Goal: Task Accomplishment & Management: Manage account settings

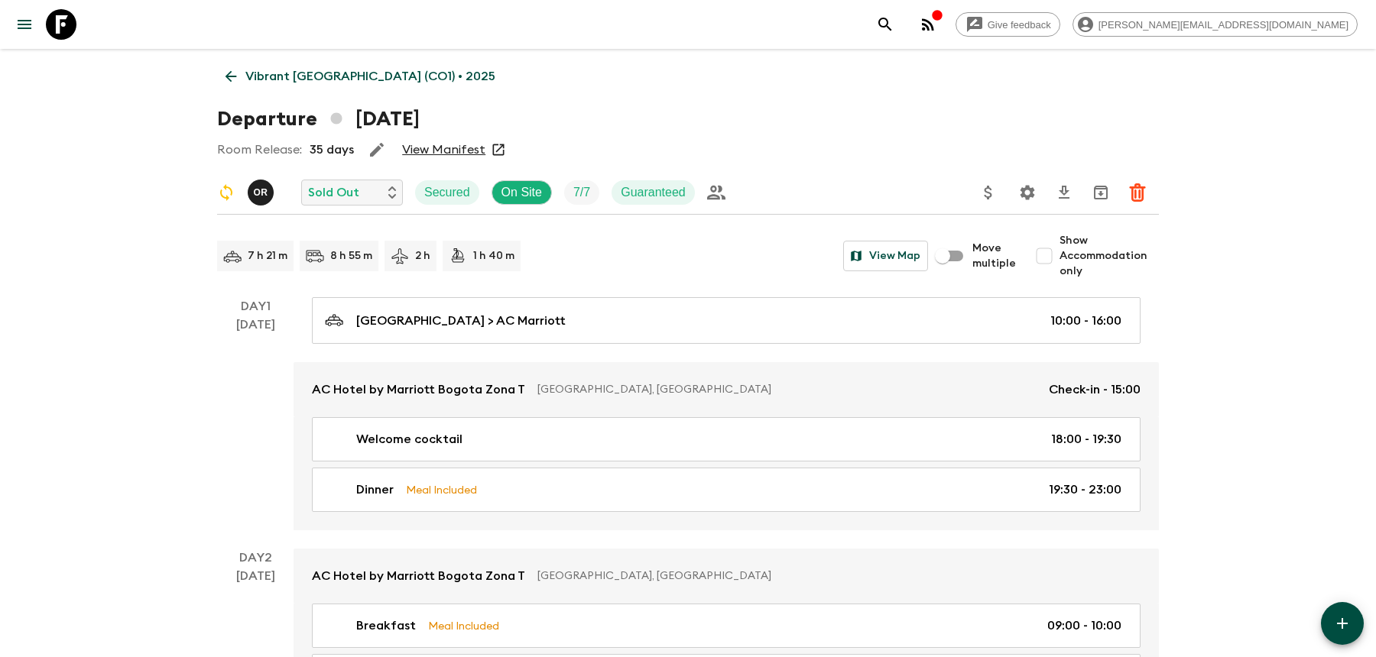
click at [894, 27] on icon "search adventures" at bounding box center [885, 24] width 18 height 18
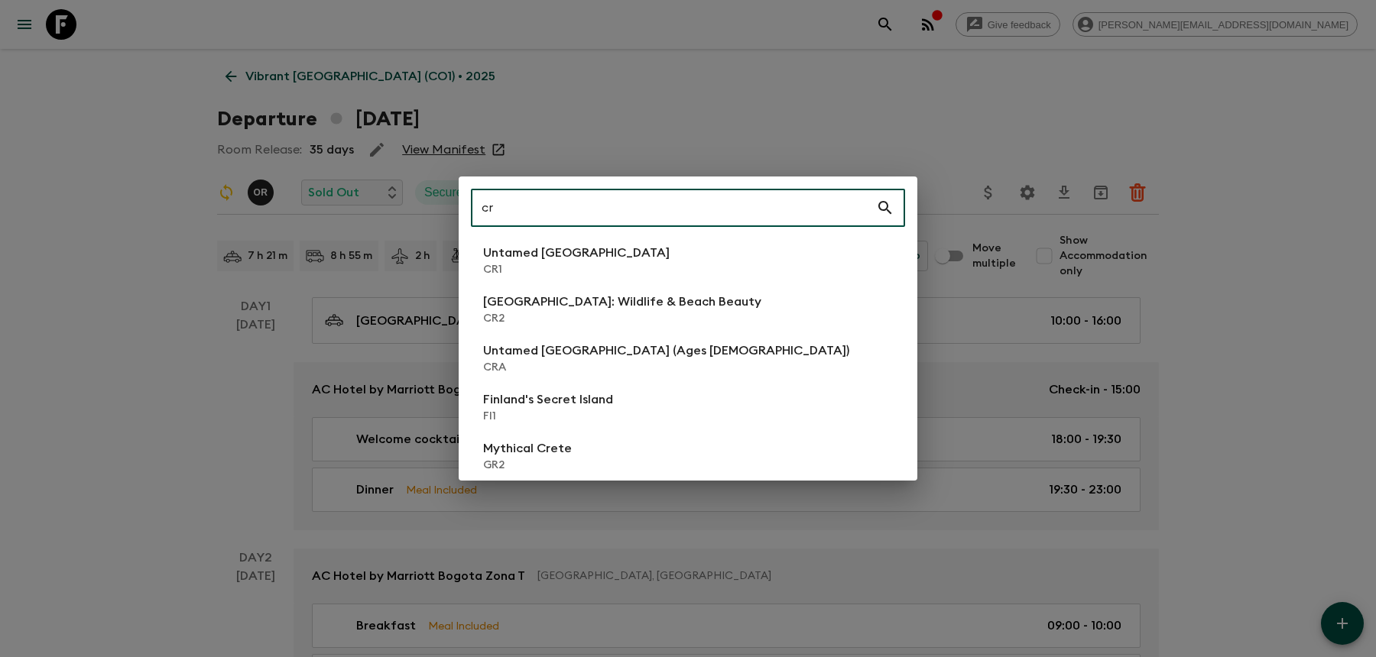
type input "cr"
click at [591, 306] on p "[GEOGRAPHIC_DATA]: Wildlife & Beach Beauty" at bounding box center [622, 302] width 278 height 18
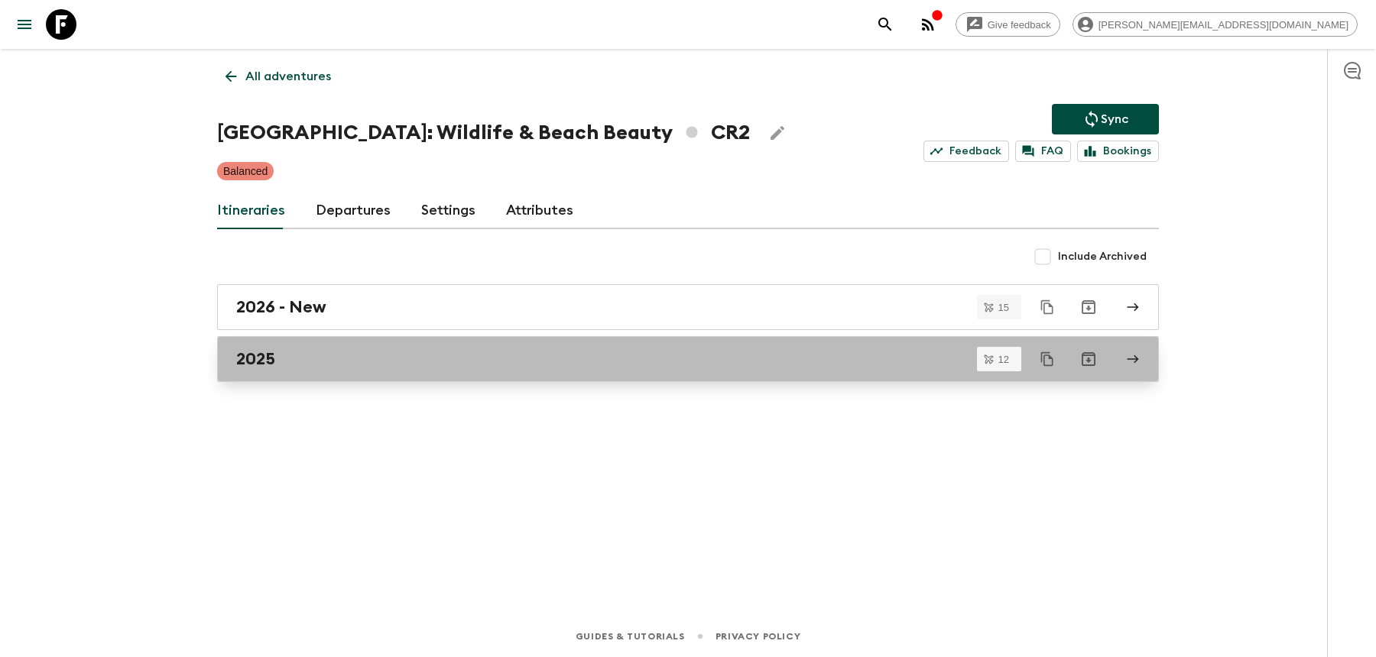
click at [572, 366] on div "2025" at bounding box center [673, 359] width 874 height 20
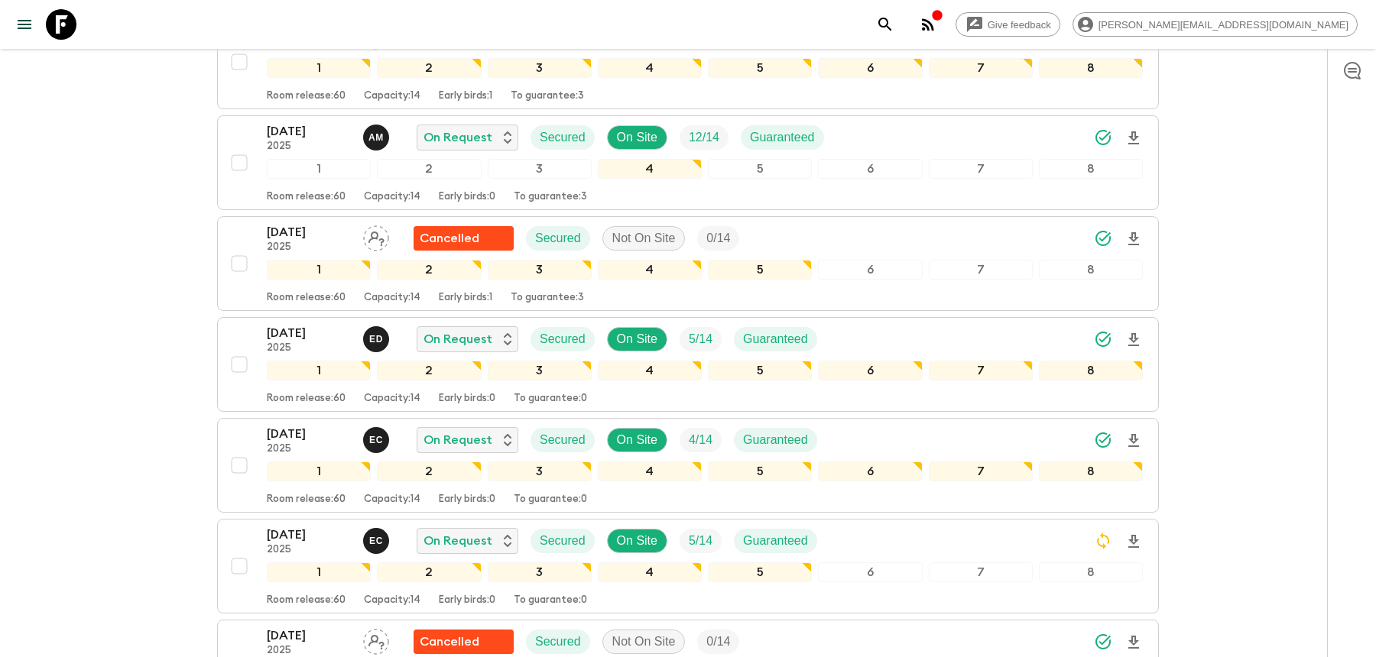
scroll to position [391, 0]
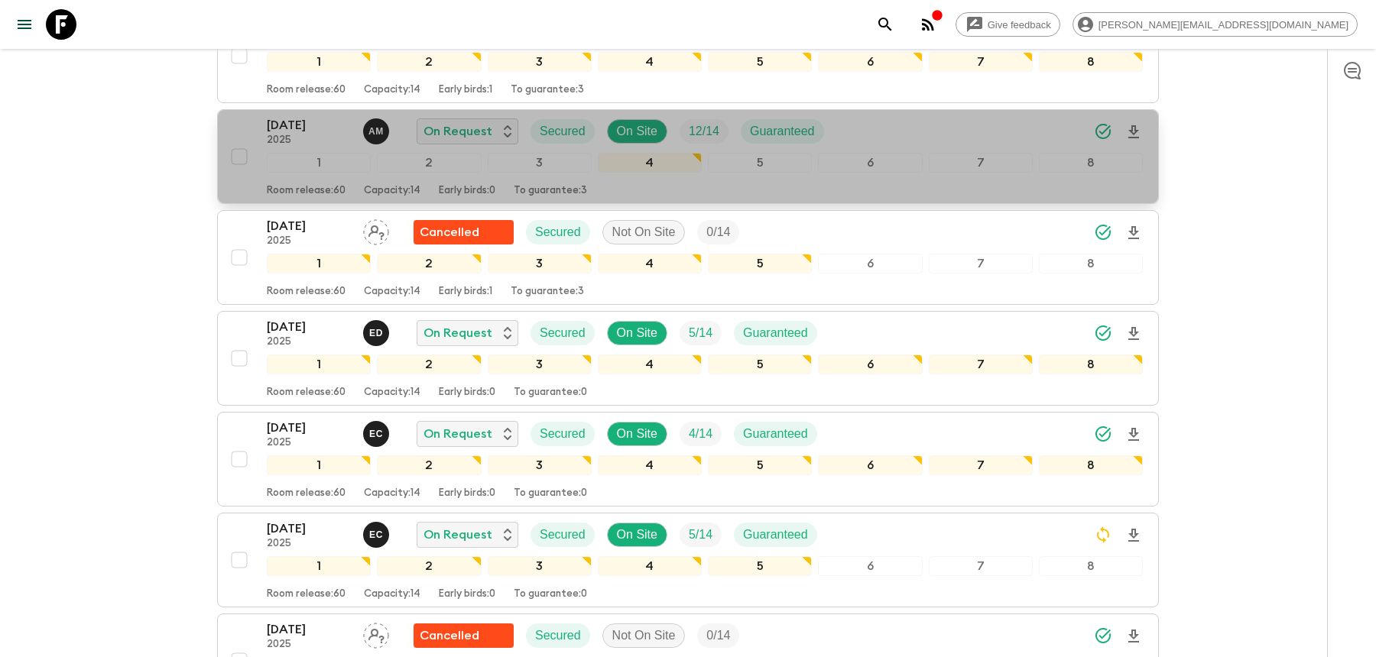
click at [921, 125] on div "[DATE] 2025 A M On Request Secured On Site 12 / 14 Guaranteed" at bounding box center [705, 131] width 876 height 31
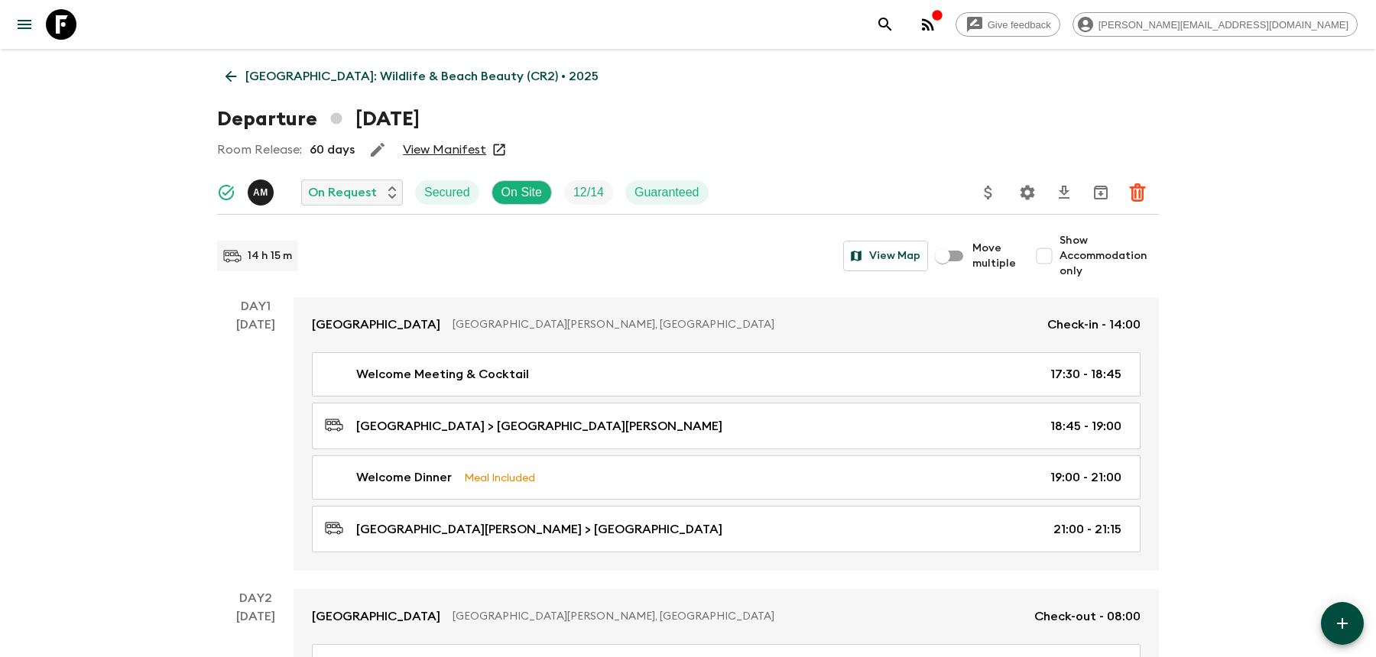
click at [1028, 193] on icon "Settings" at bounding box center [1027, 192] width 18 height 18
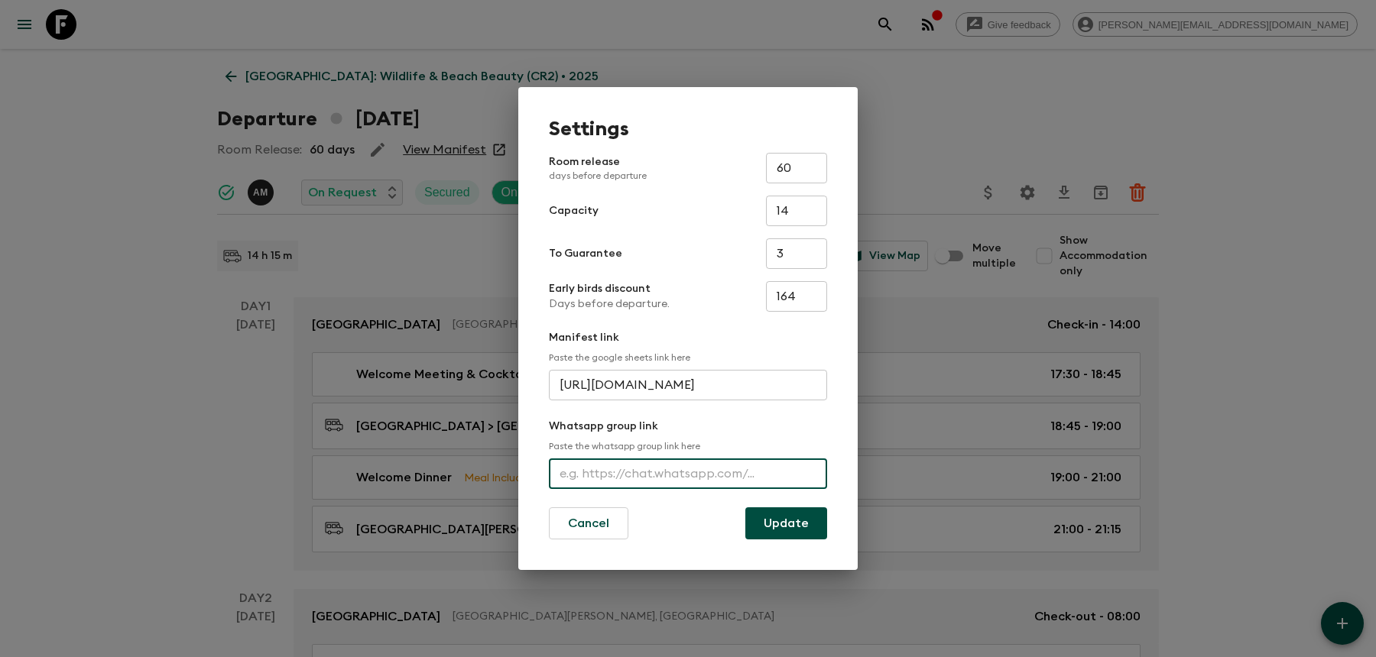
click at [595, 473] on input "text" at bounding box center [688, 474] width 278 height 31
paste input "[URL][DOMAIN_NAME]"
type input "[URL][DOMAIN_NAME]"
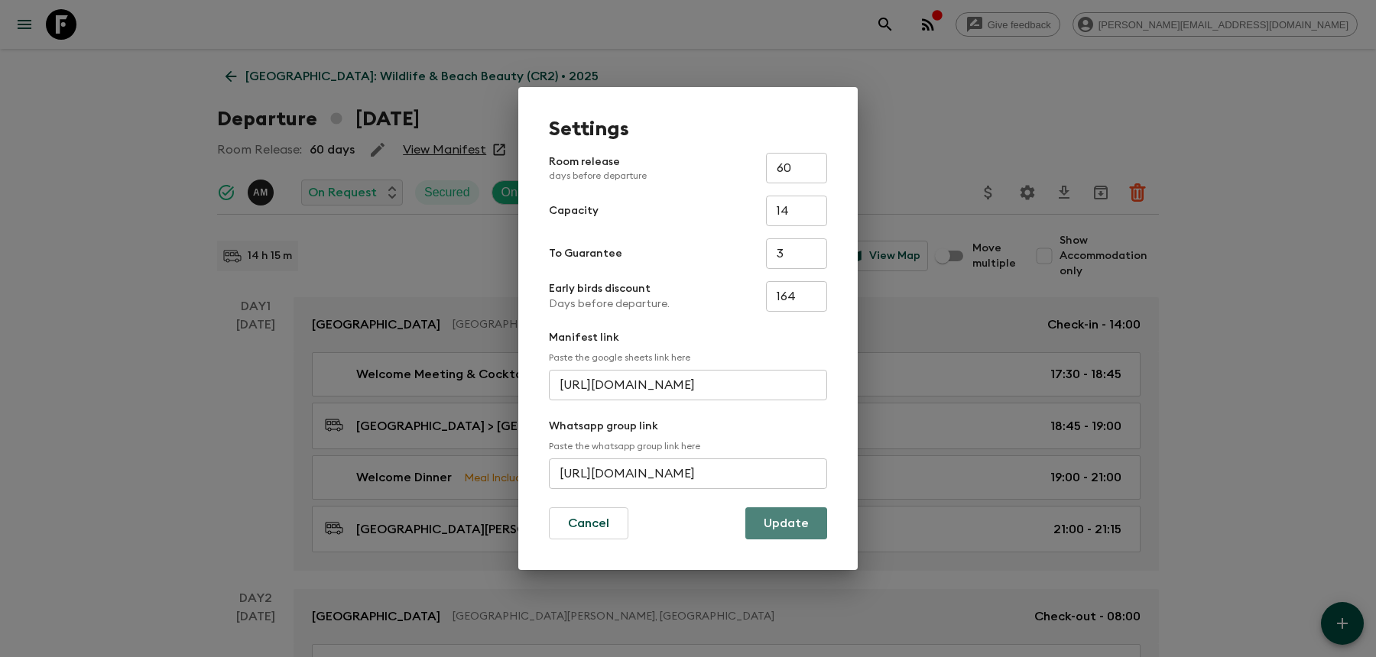
click at [797, 518] on button "Update" at bounding box center [786, 523] width 82 height 32
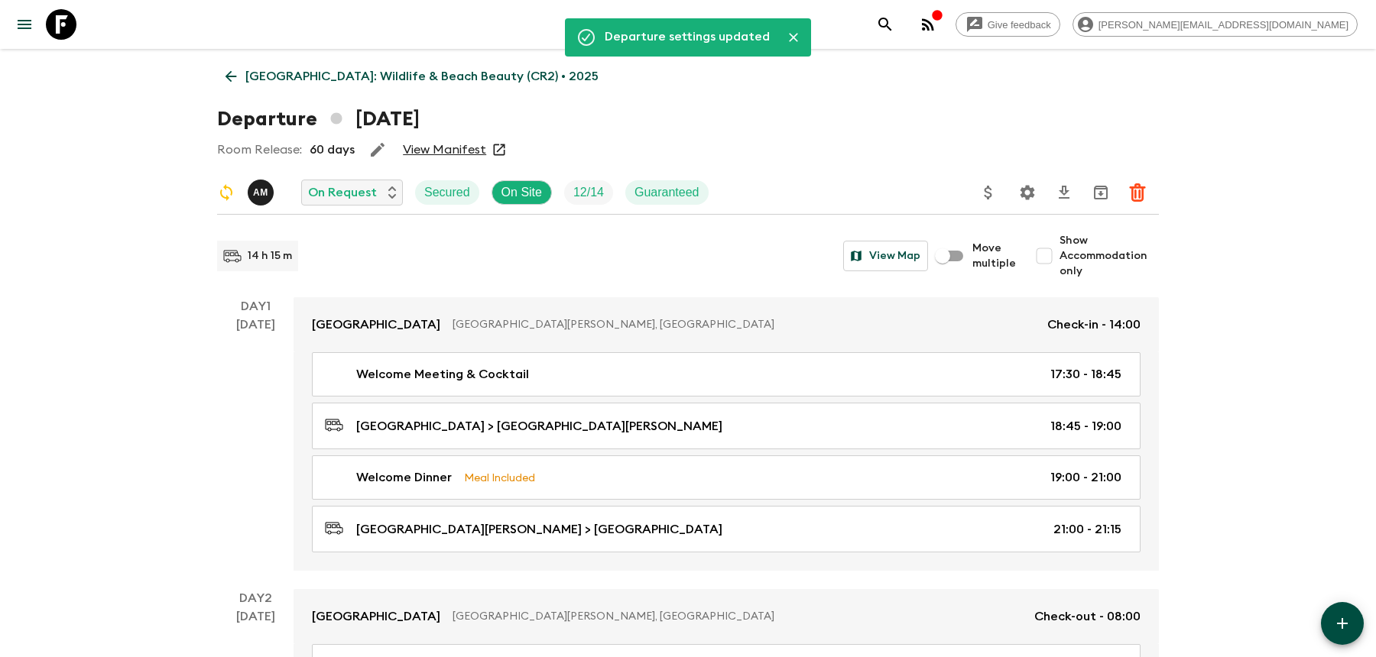
click at [894, 28] on icon "search adventures" at bounding box center [885, 24] width 18 height 18
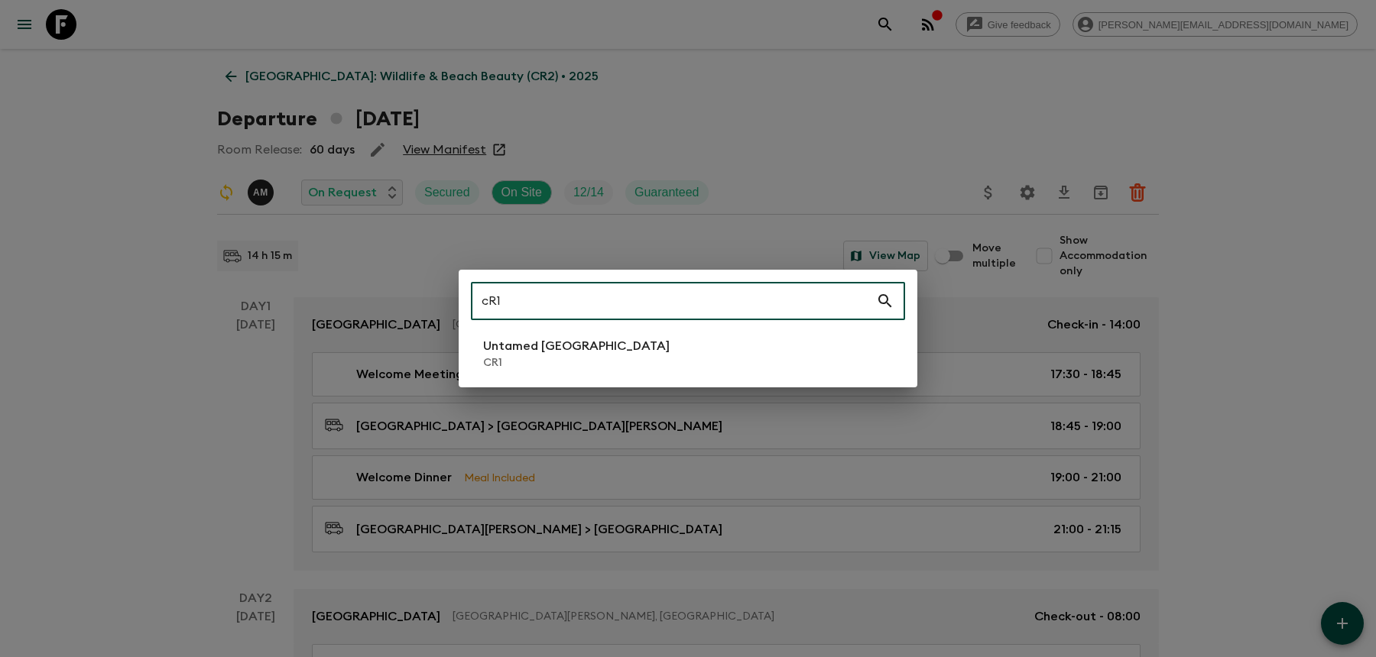
type input "cR1"
click at [501, 382] on div "cR1 ​ Untamed [GEOGRAPHIC_DATA] CR1" at bounding box center [688, 329] width 459 height 118
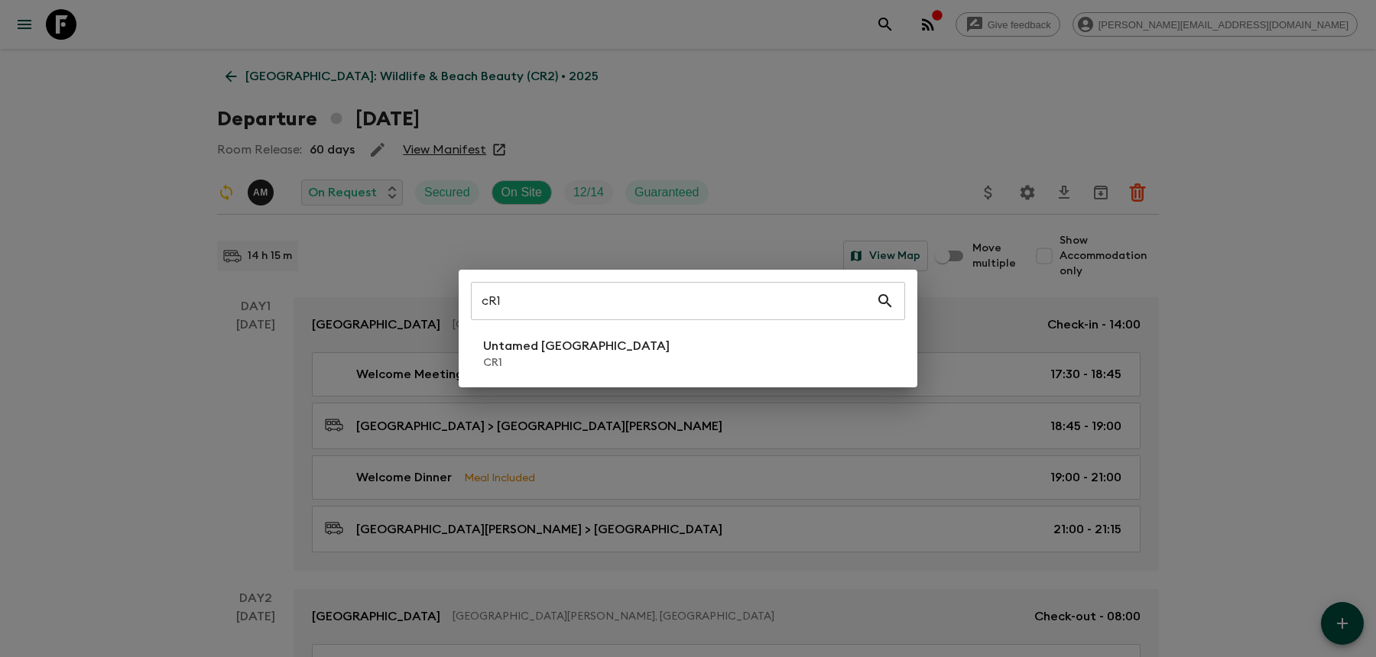
click at [514, 361] on p "CR1" at bounding box center [576, 362] width 186 height 15
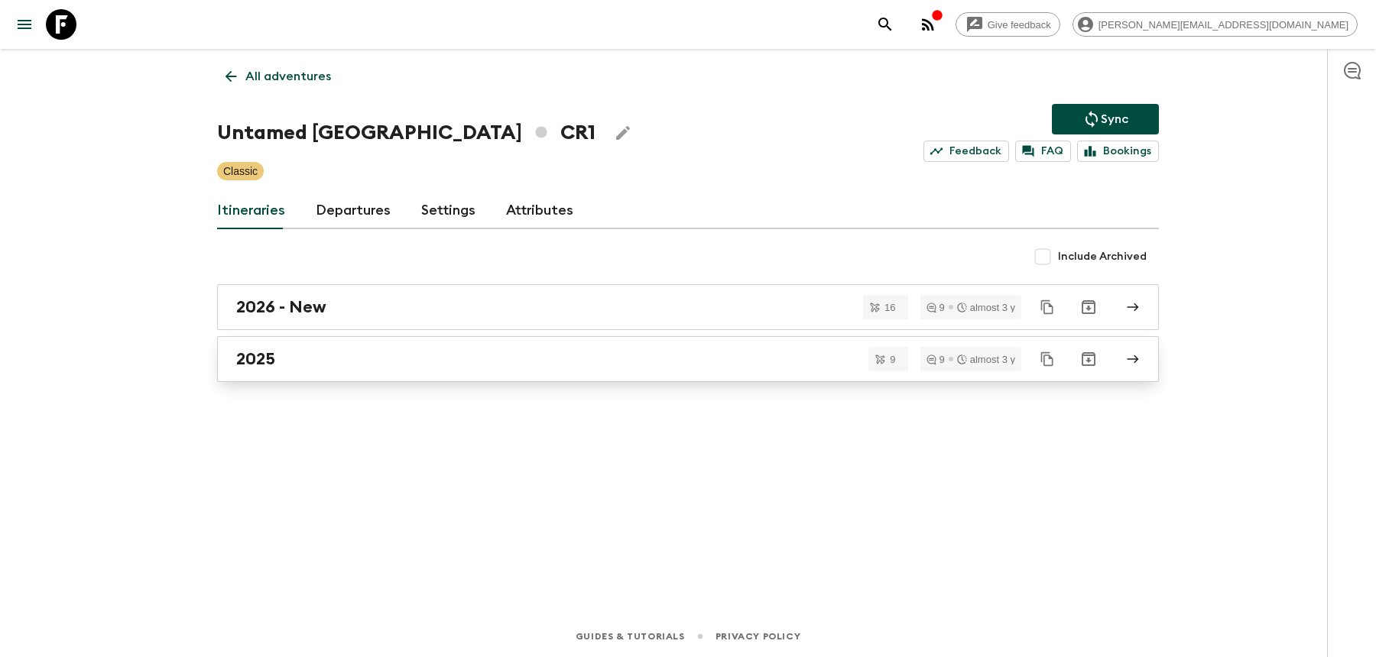
click at [595, 342] on link "2025" at bounding box center [687, 359] width 941 height 46
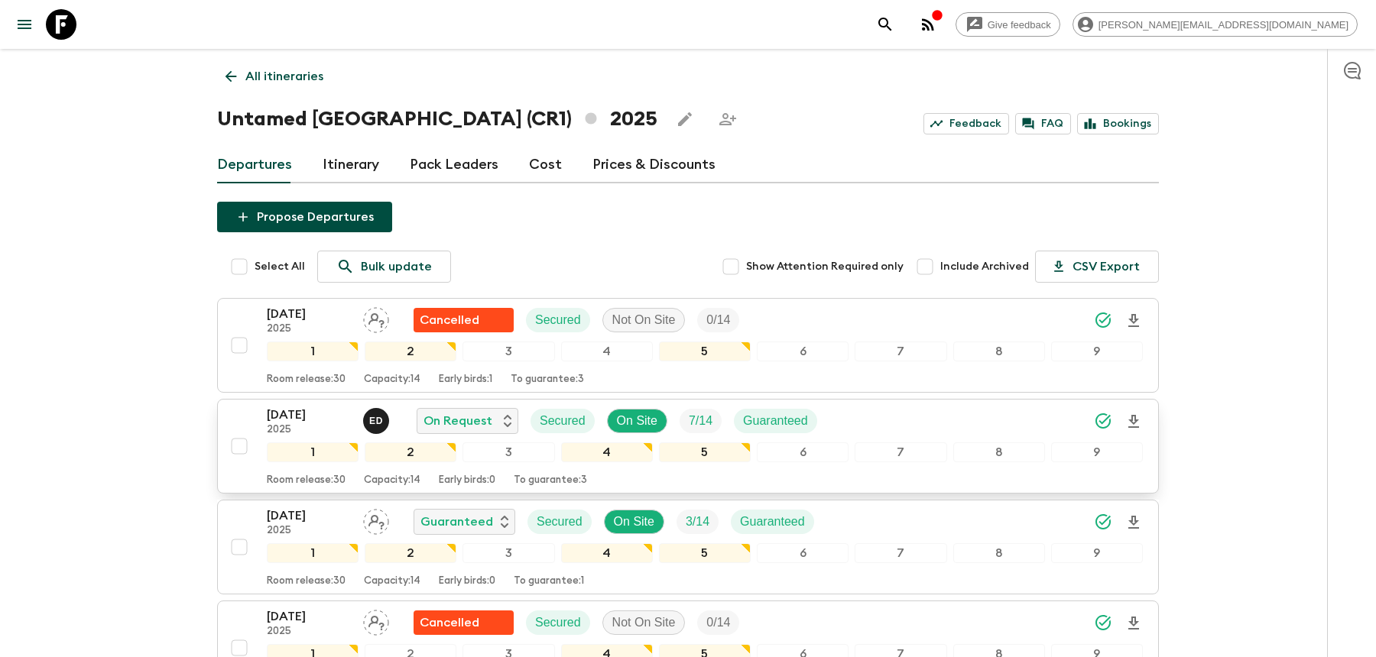
click at [880, 420] on div "[DATE] 2025 E D On Request Secured On Site 7 / 14 Guaranteed" at bounding box center [705, 421] width 876 height 31
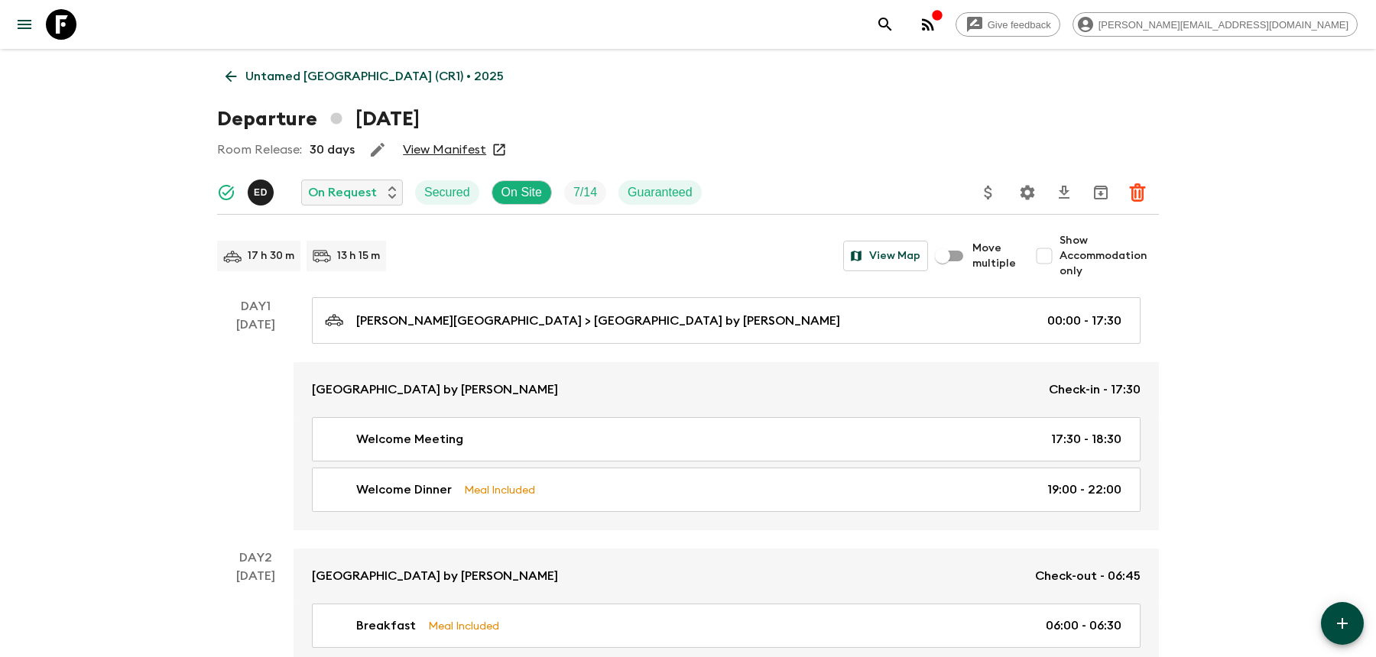
click at [1029, 196] on icon "Settings" at bounding box center [1027, 192] width 15 height 15
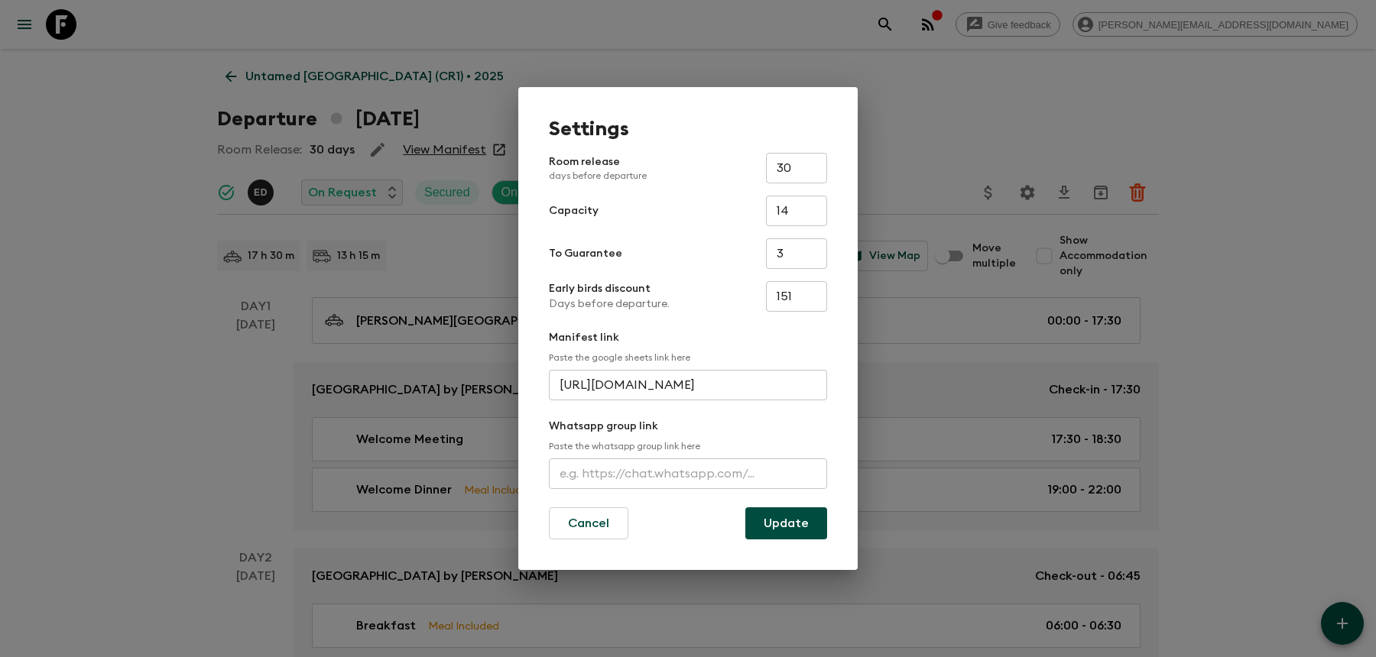
click at [630, 472] on input "text" at bounding box center [688, 474] width 278 height 31
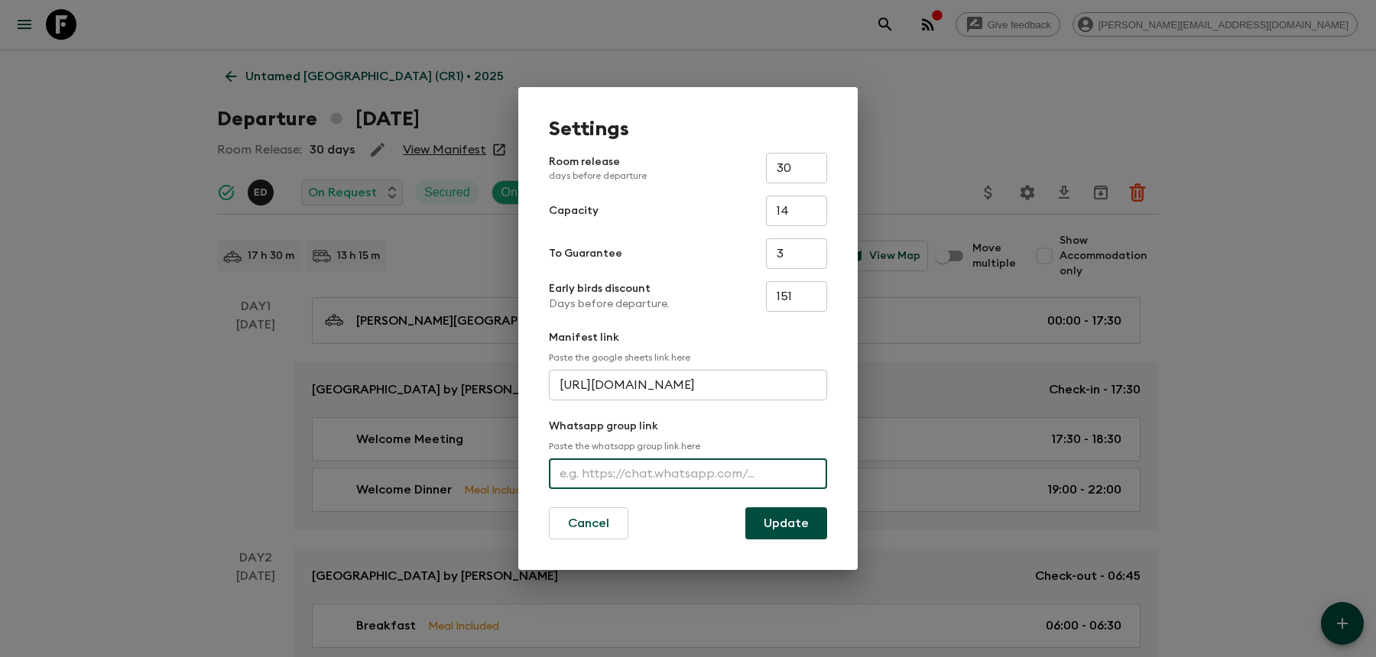
paste input "[URL][DOMAIN_NAME]"
type input "[URL][DOMAIN_NAME]"
click at [784, 527] on button "Update" at bounding box center [786, 523] width 82 height 32
